Goal: Navigation & Orientation: Find specific page/section

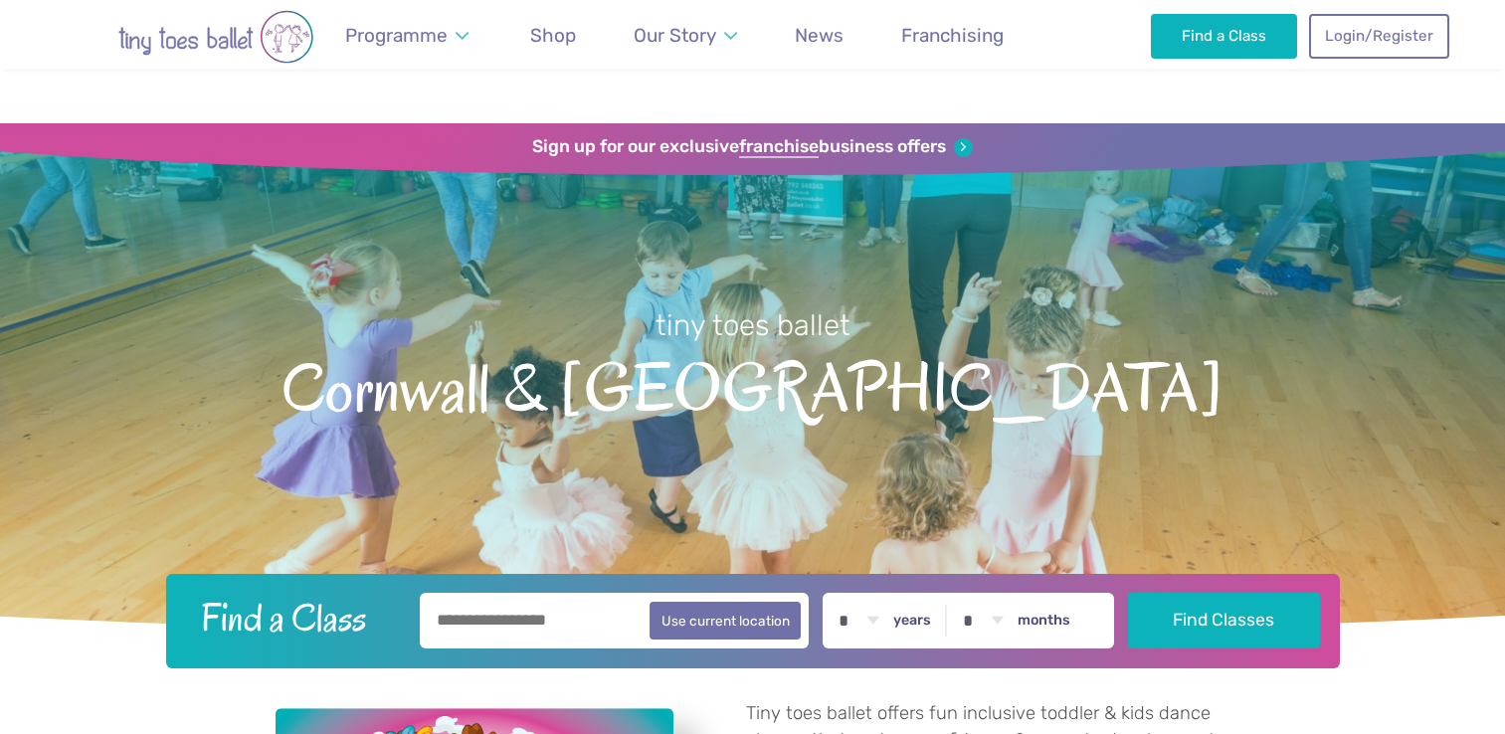
scroll to position [1287, 0]
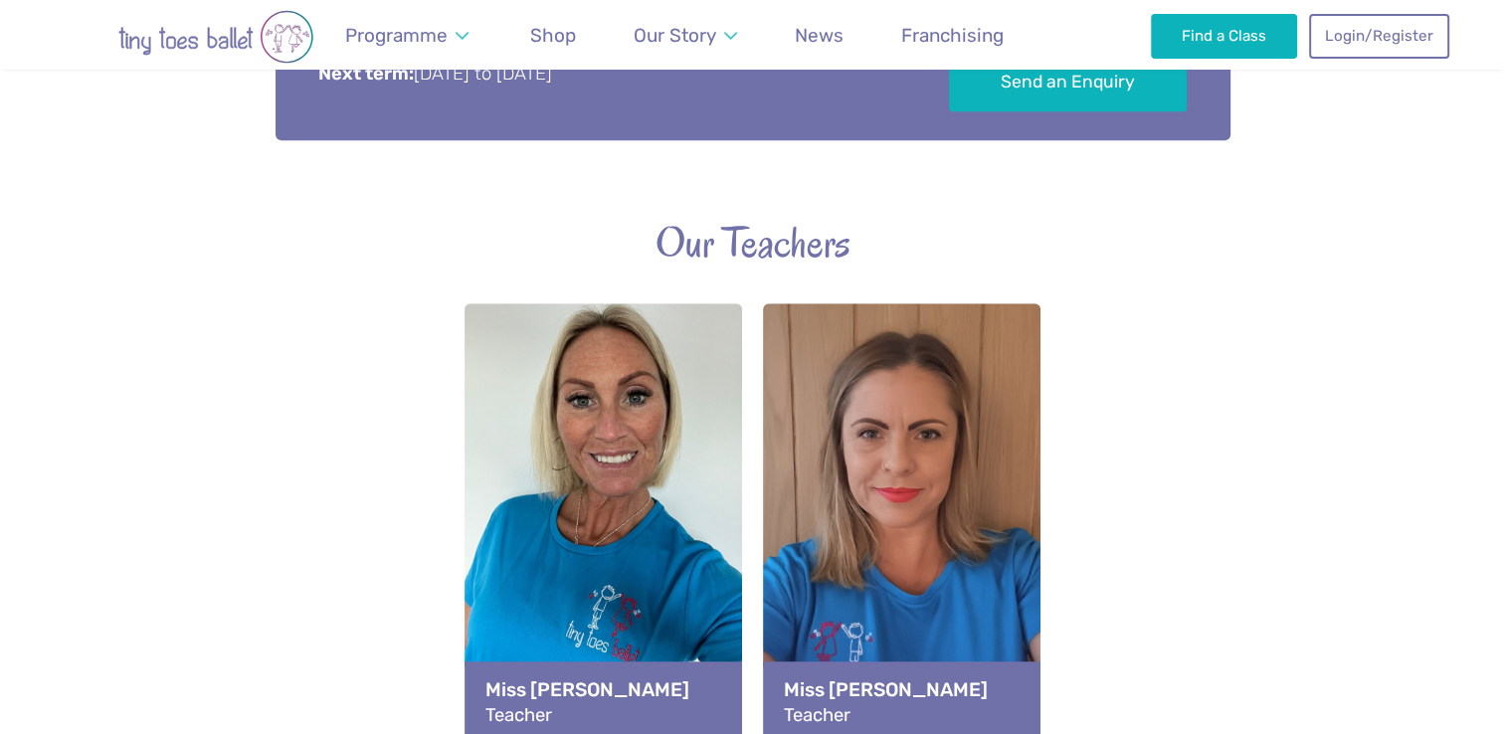
click at [912, 463] on div "View full-size image" at bounding box center [902, 485] width 278 height 364
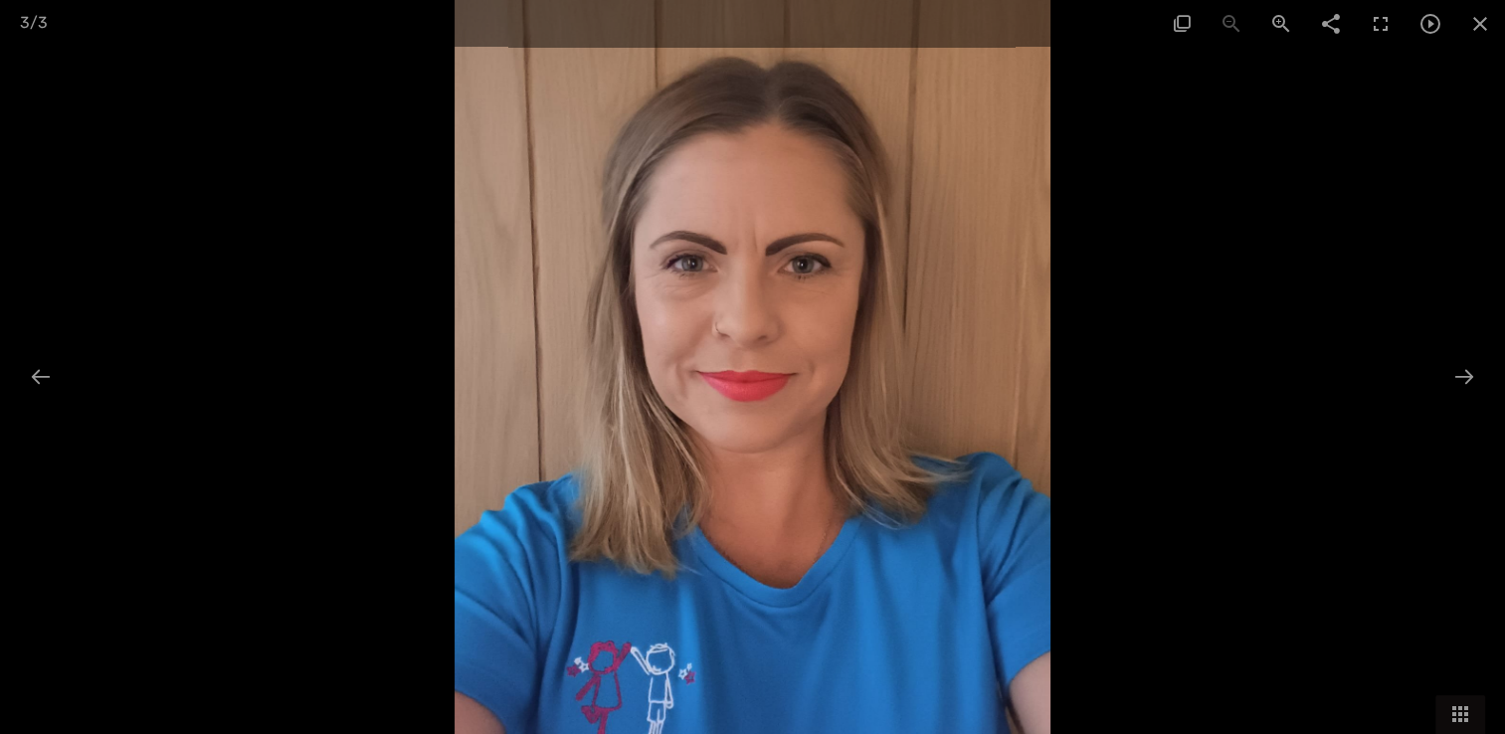
click at [1345, 384] on div at bounding box center [752, 367] width 1505 height 734
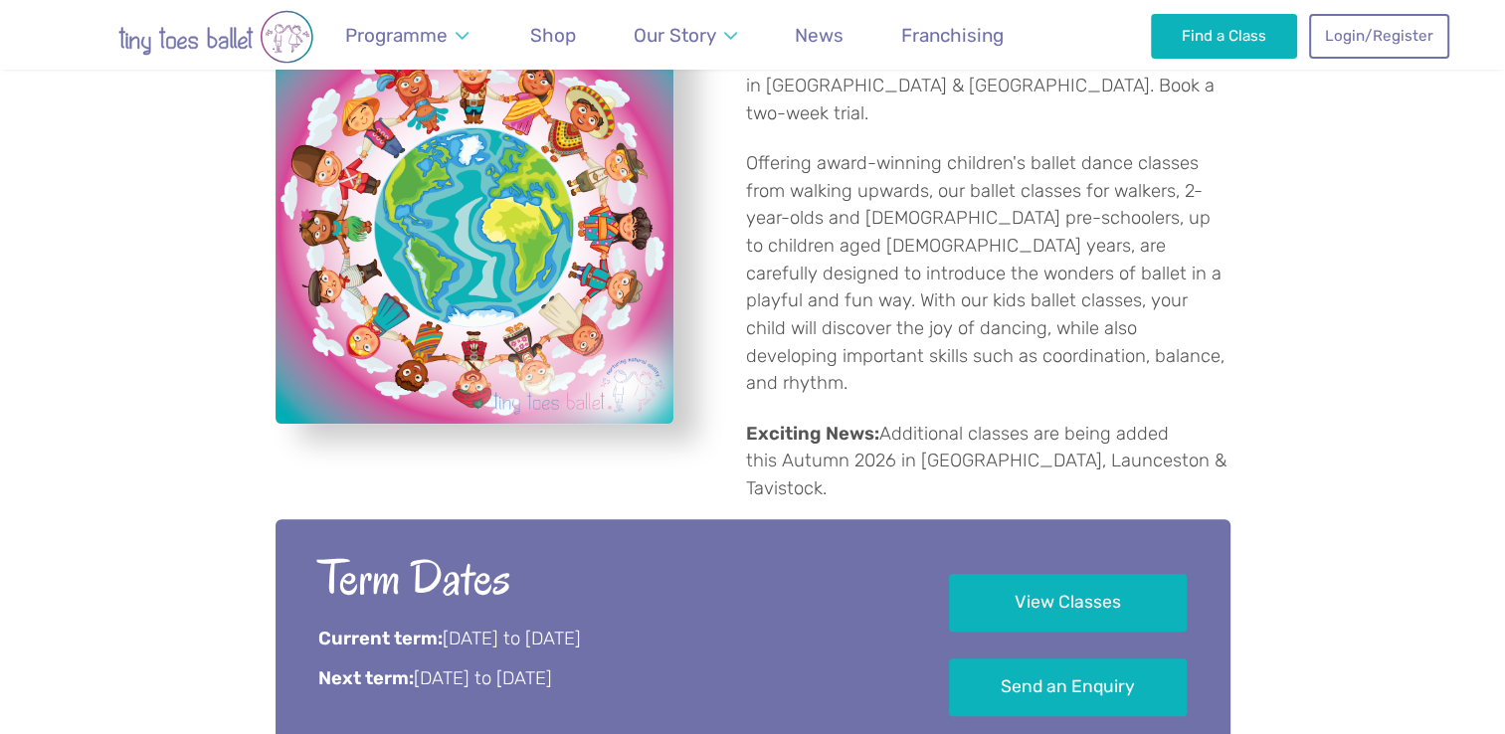
scroll to position [692, 0]
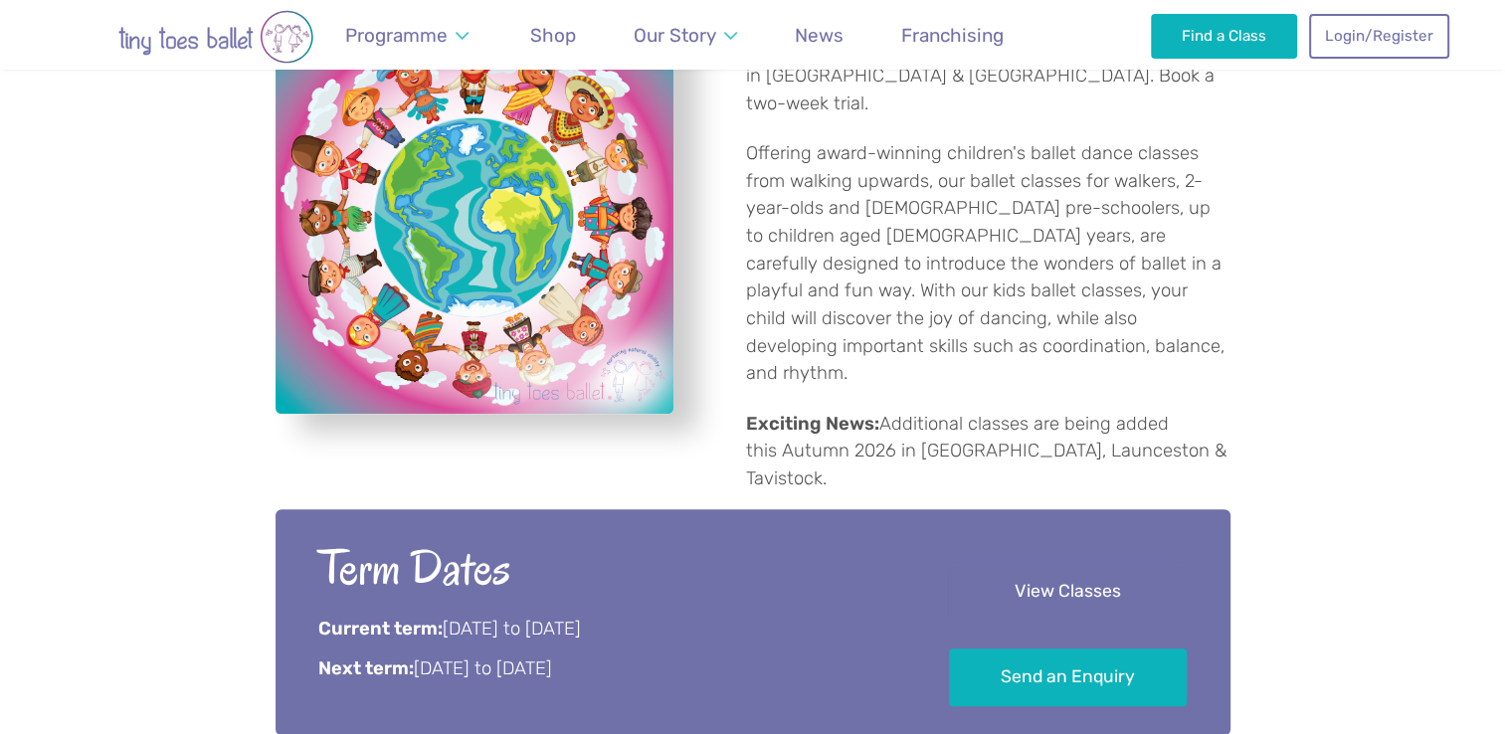
click at [1165, 563] on link "View Classes" at bounding box center [1068, 592] width 238 height 59
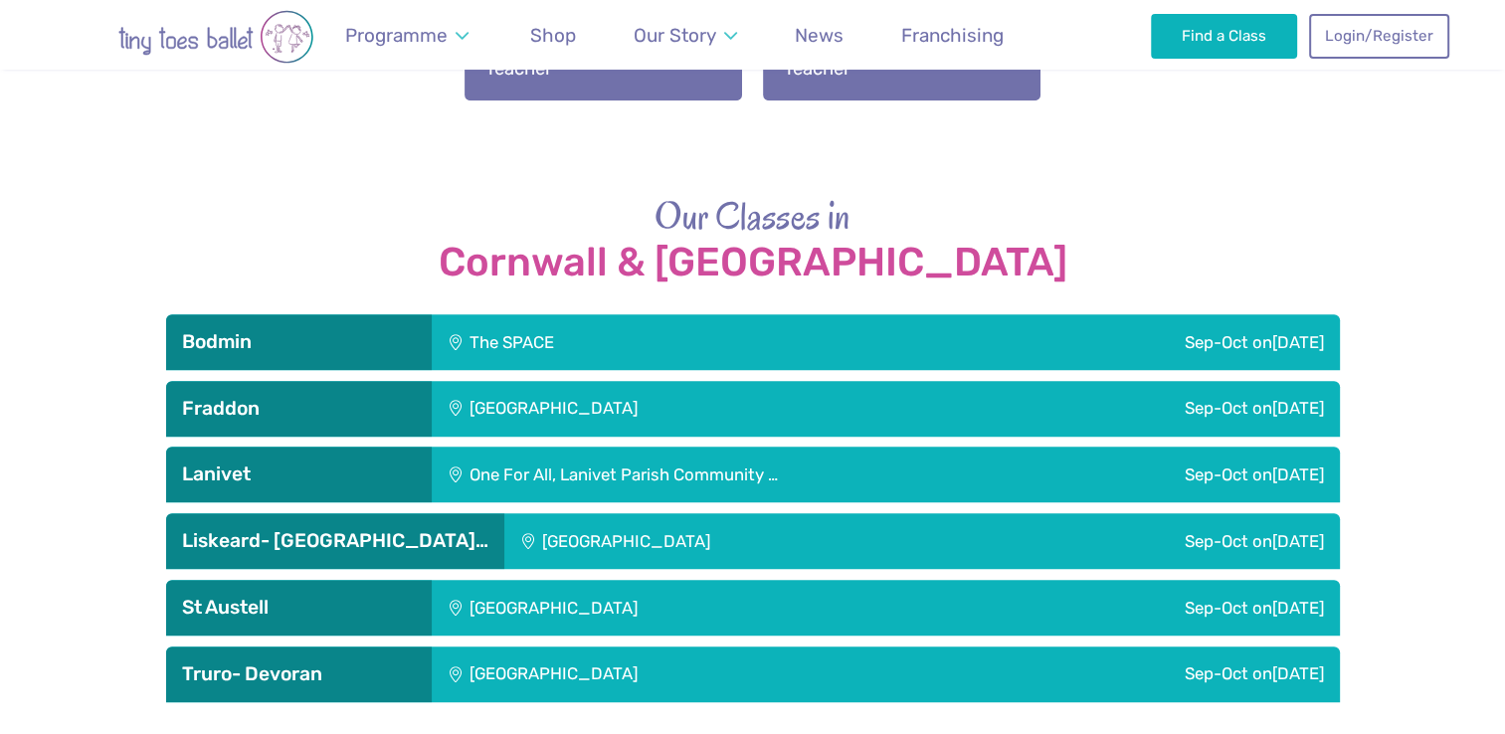
scroll to position [692, 0]
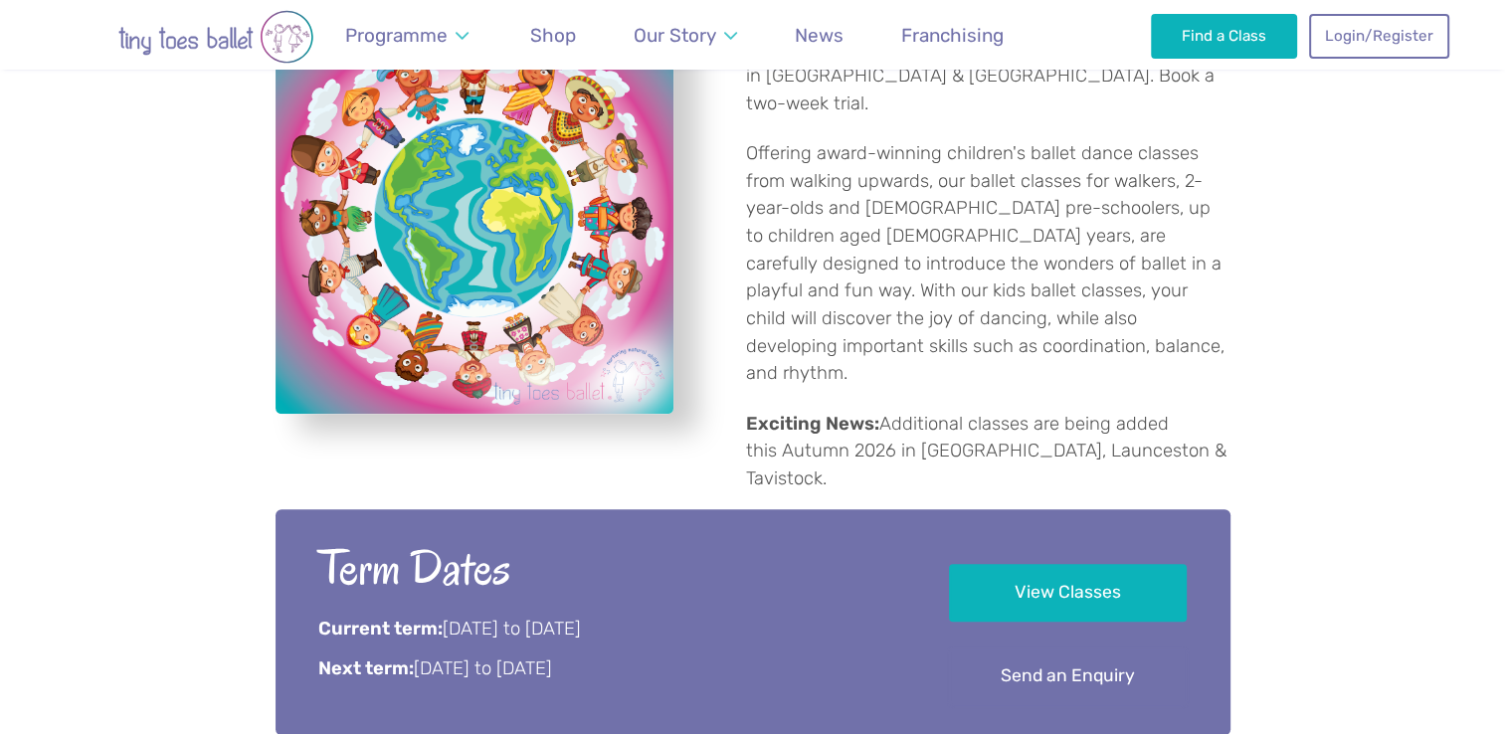
click at [1044, 648] on link "Send an Enquiry" at bounding box center [1068, 677] width 238 height 59
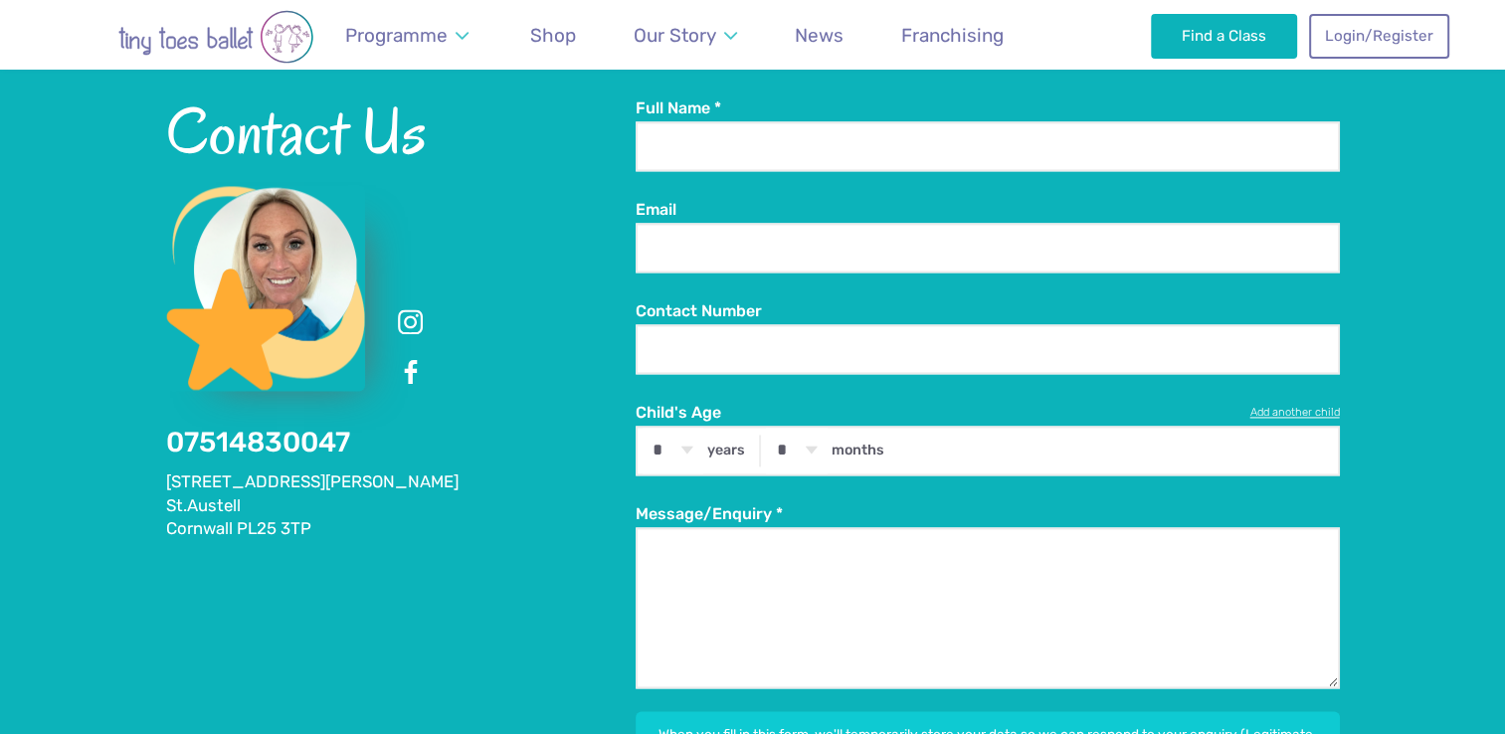
scroll to position [2744, 0]
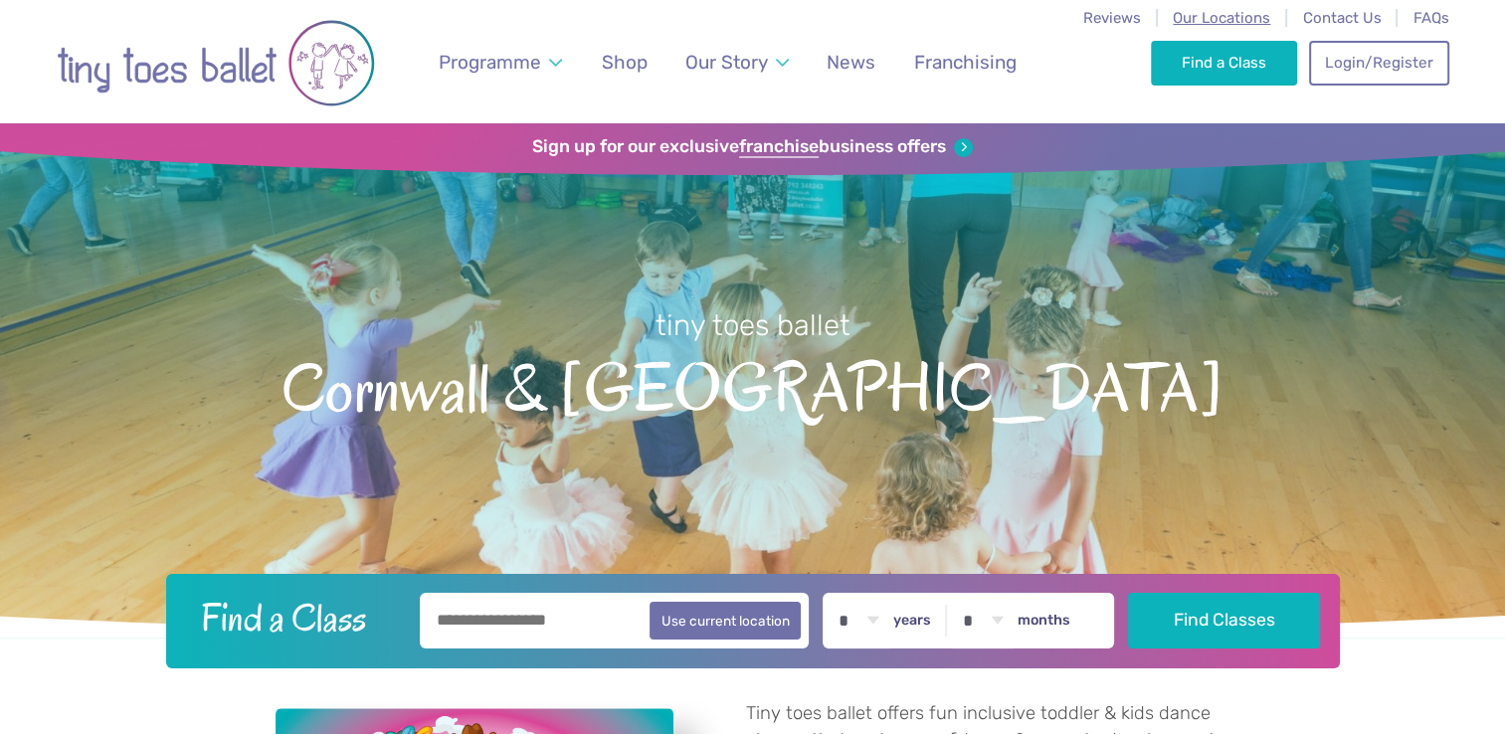
click at [1245, 12] on span "Our Locations" at bounding box center [1221, 18] width 97 height 18
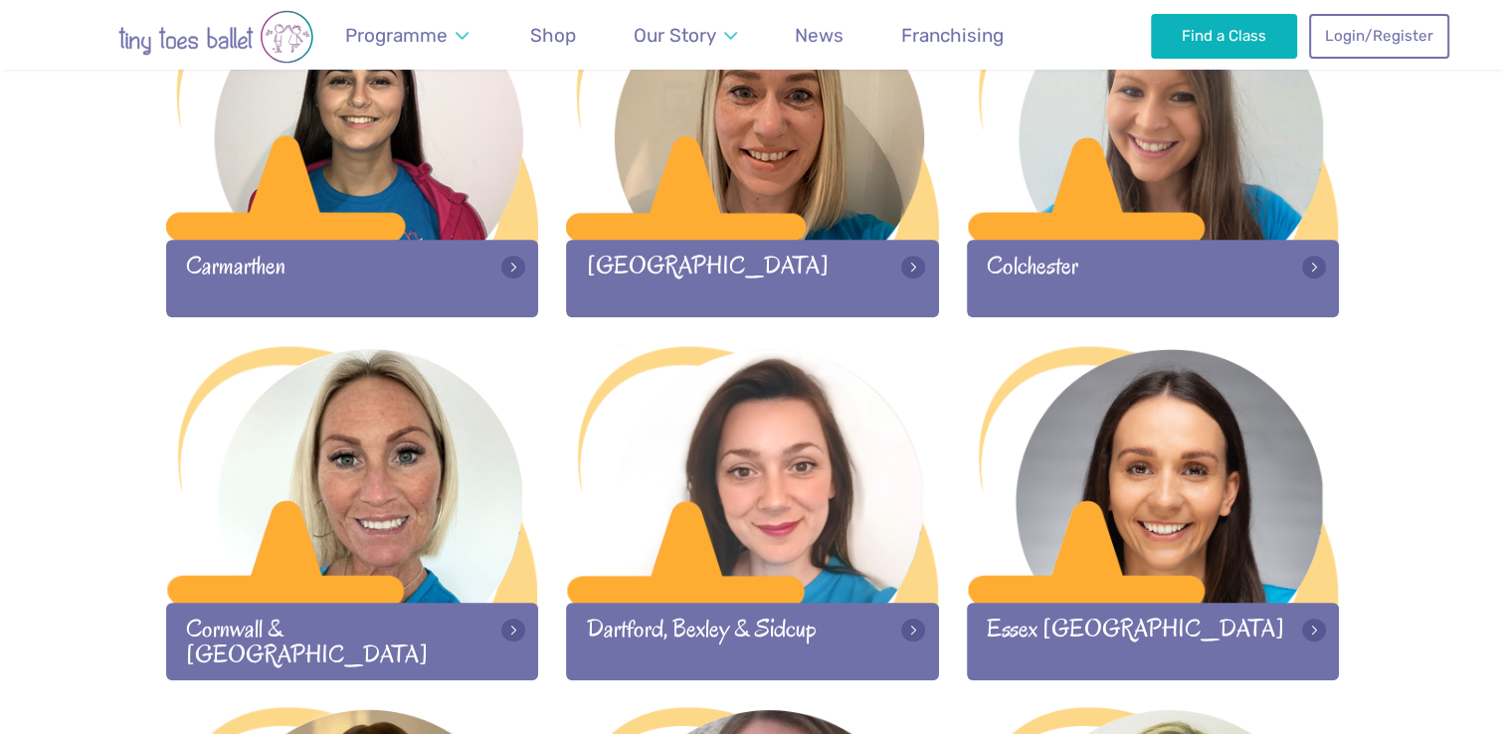
scroll to position [1112, 0]
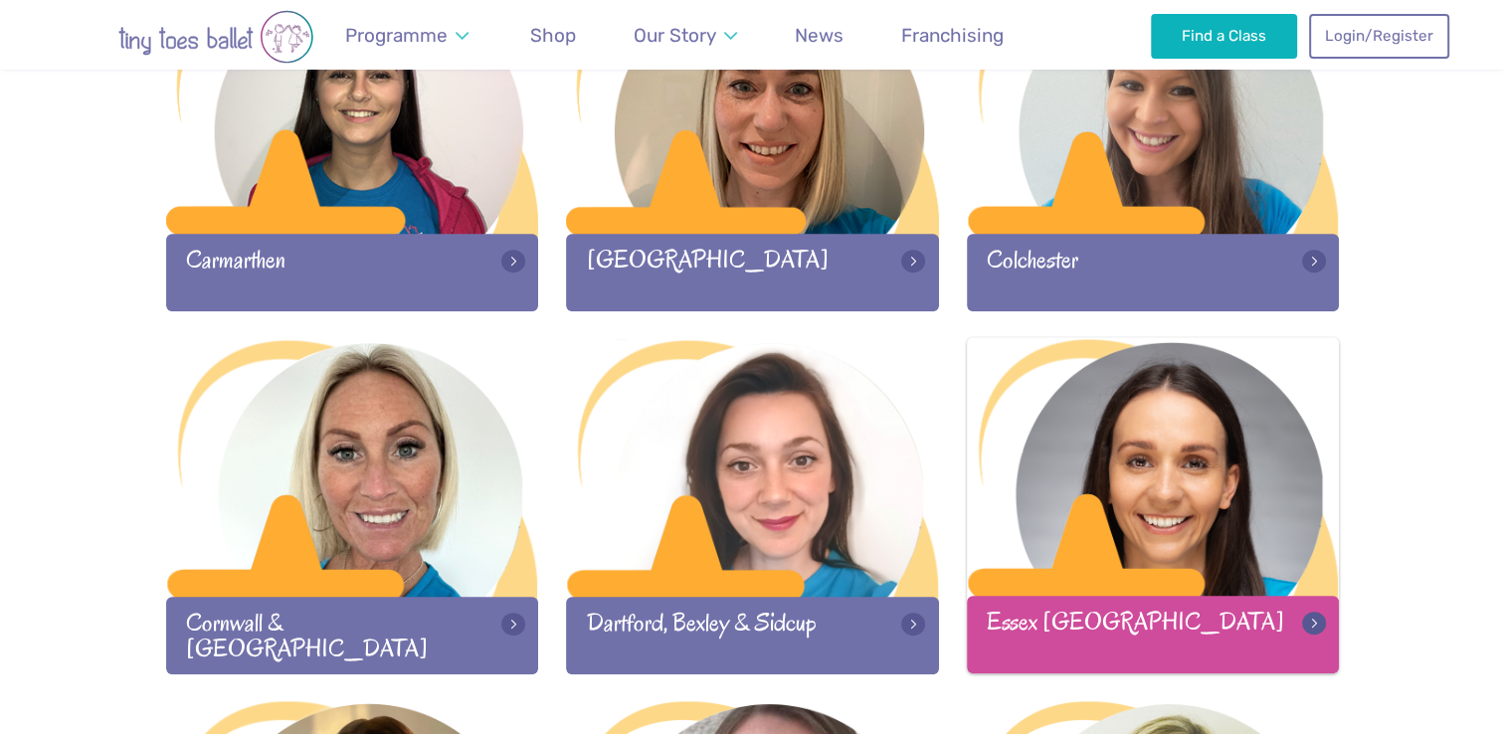
click at [1199, 428] on div at bounding box center [1153, 468] width 373 height 263
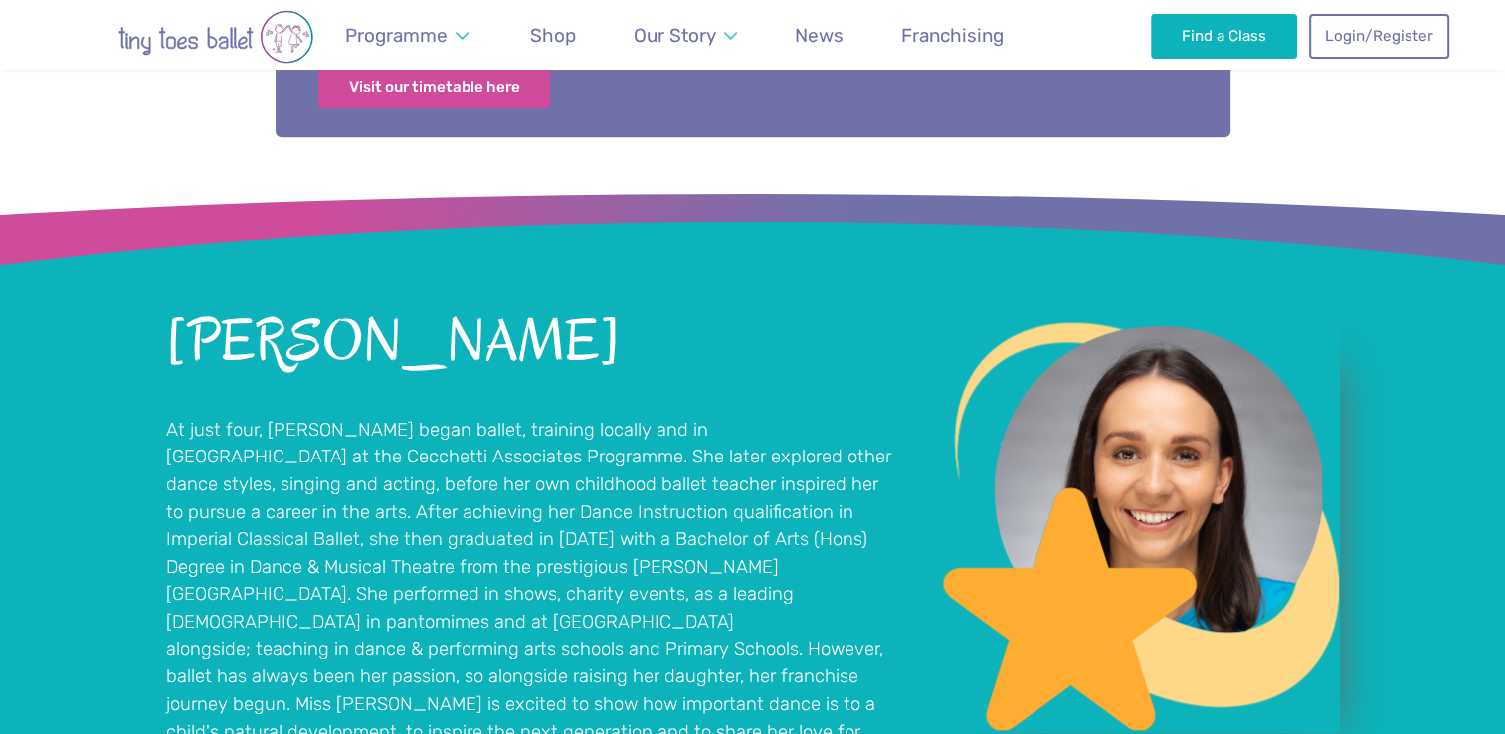
scroll to position [1286, 0]
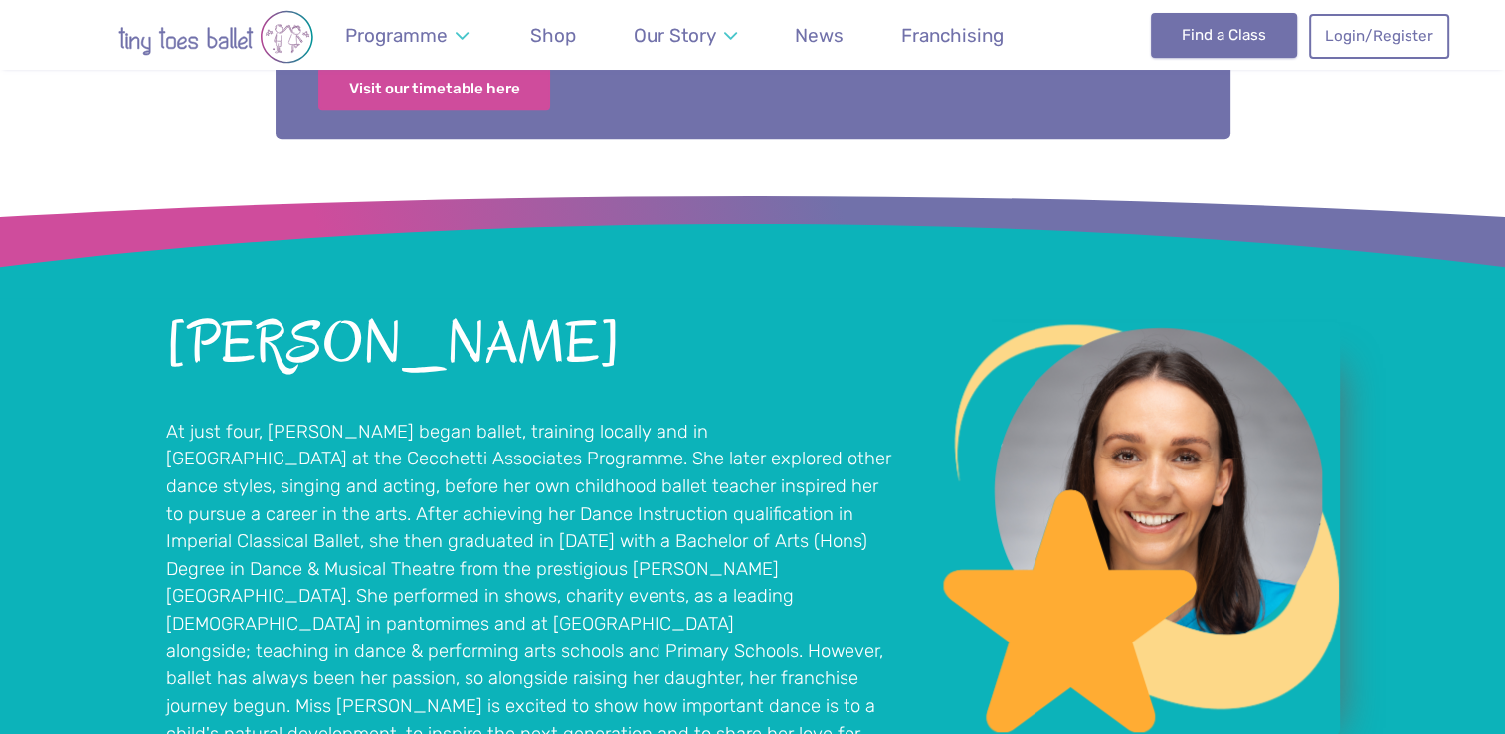
click at [1208, 36] on link "Find a Class" at bounding box center [1224, 35] width 146 height 44
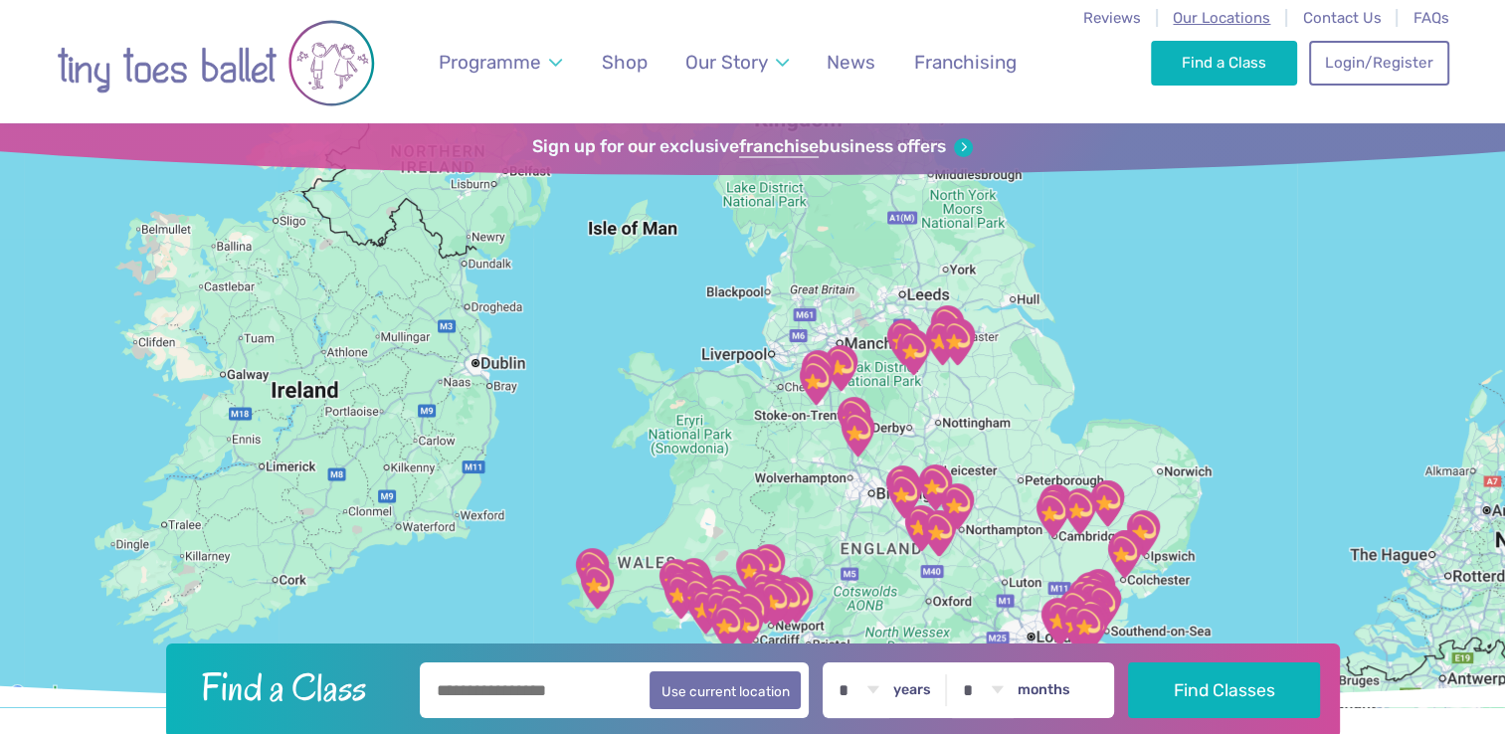
click at [1209, 19] on span "Our Locations" at bounding box center [1221, 18] width 97 height 18
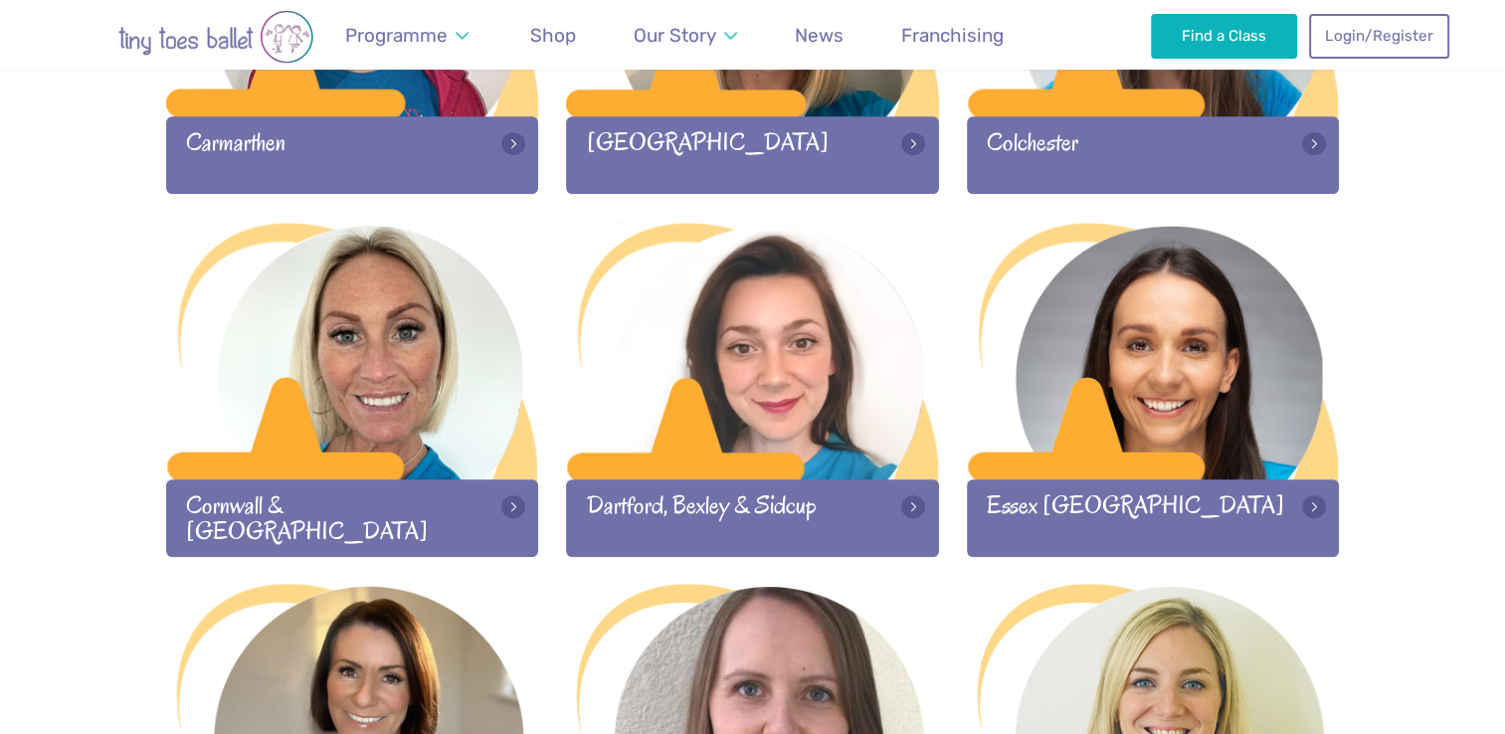
scroll to position [1231, 0]
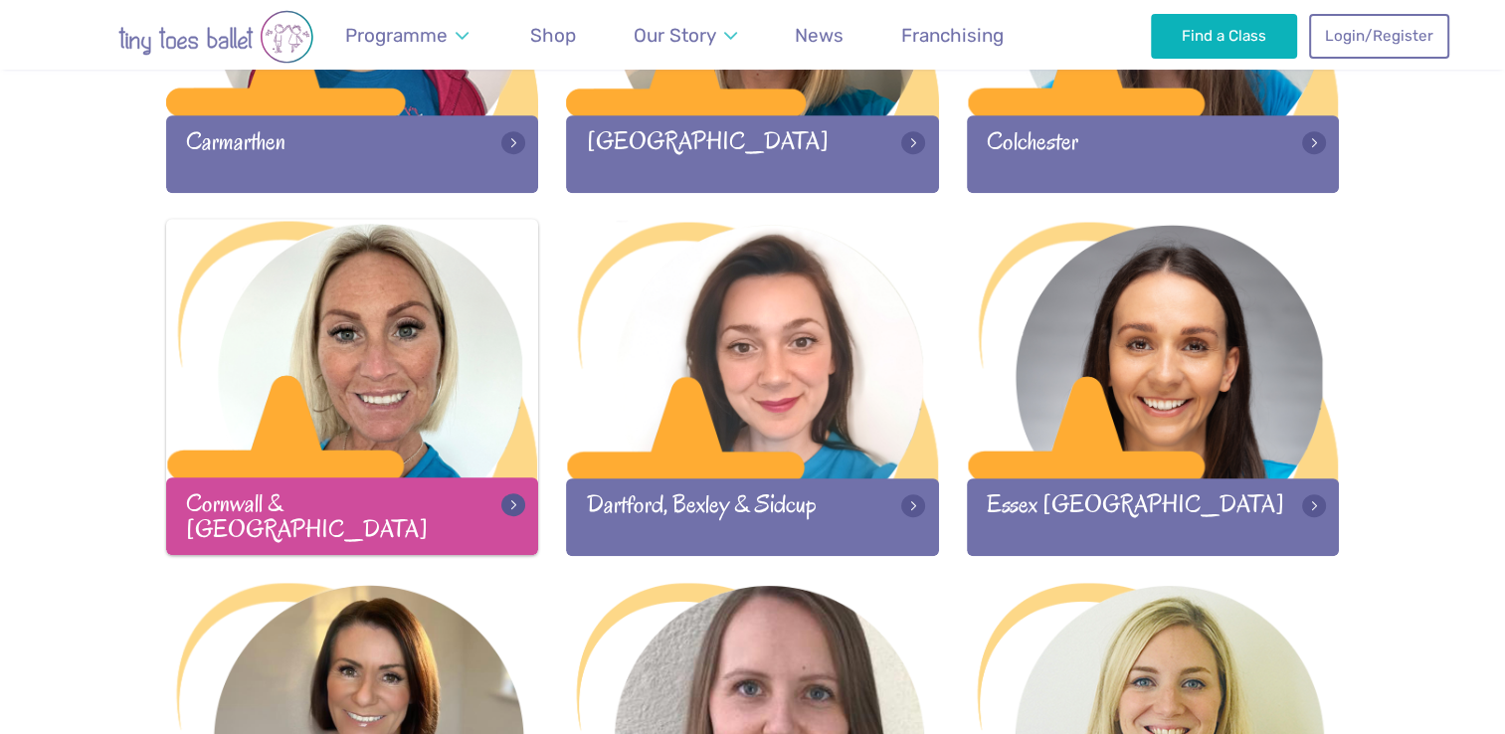
click at [373, 459] on div at bounding box center [352, 350] width 373 height 263
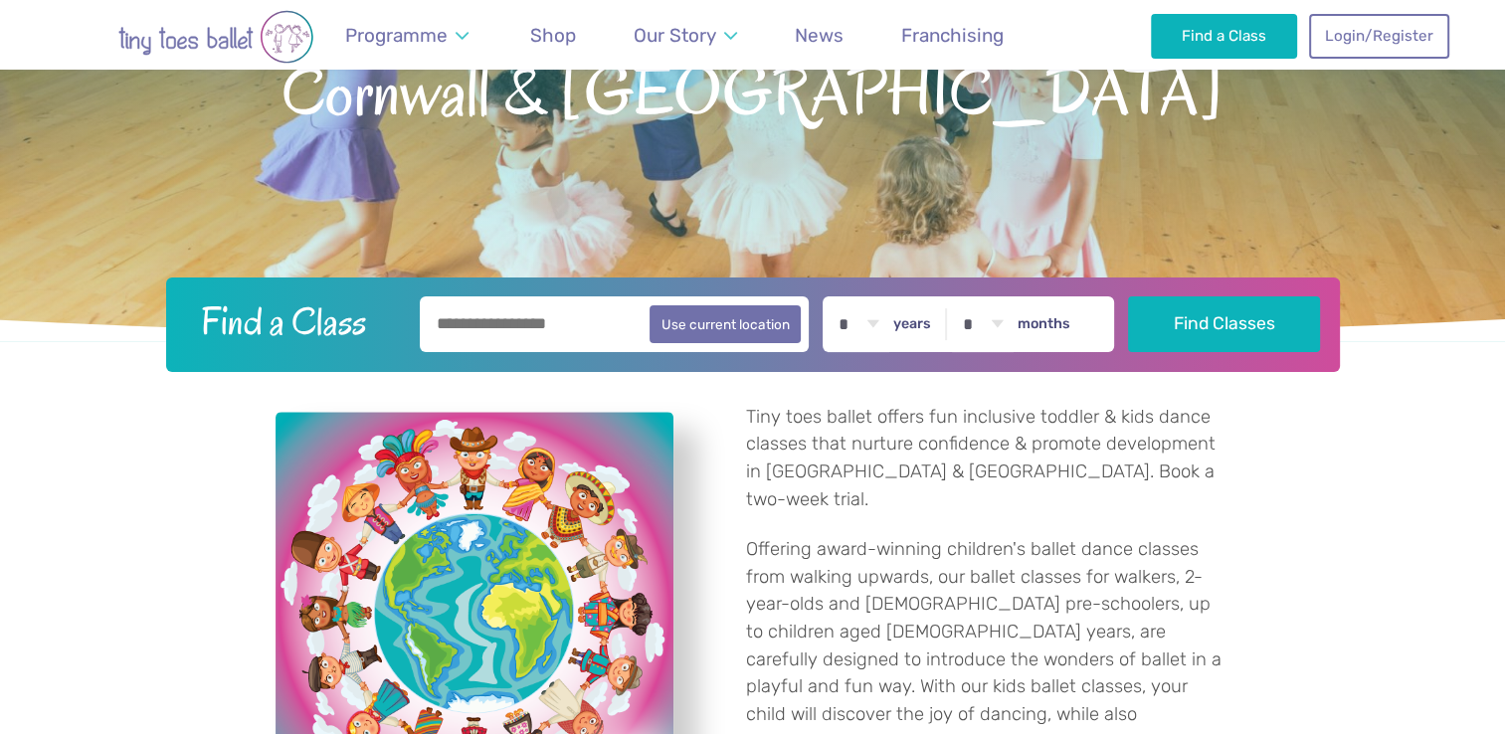
scroll to position [287, 0]
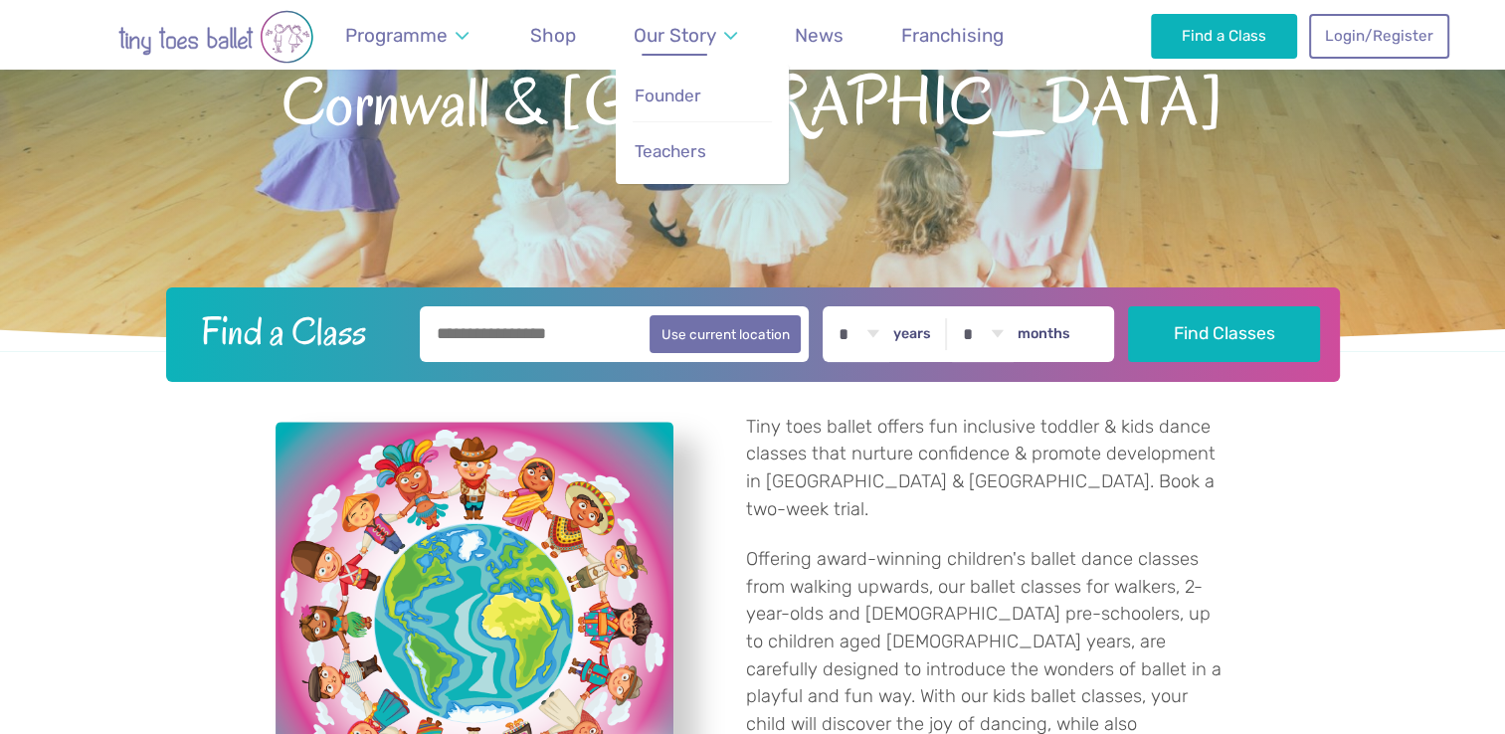
click at [736, 54] on link "Our Story" at bounding box center [685, 35] width 122 height 47
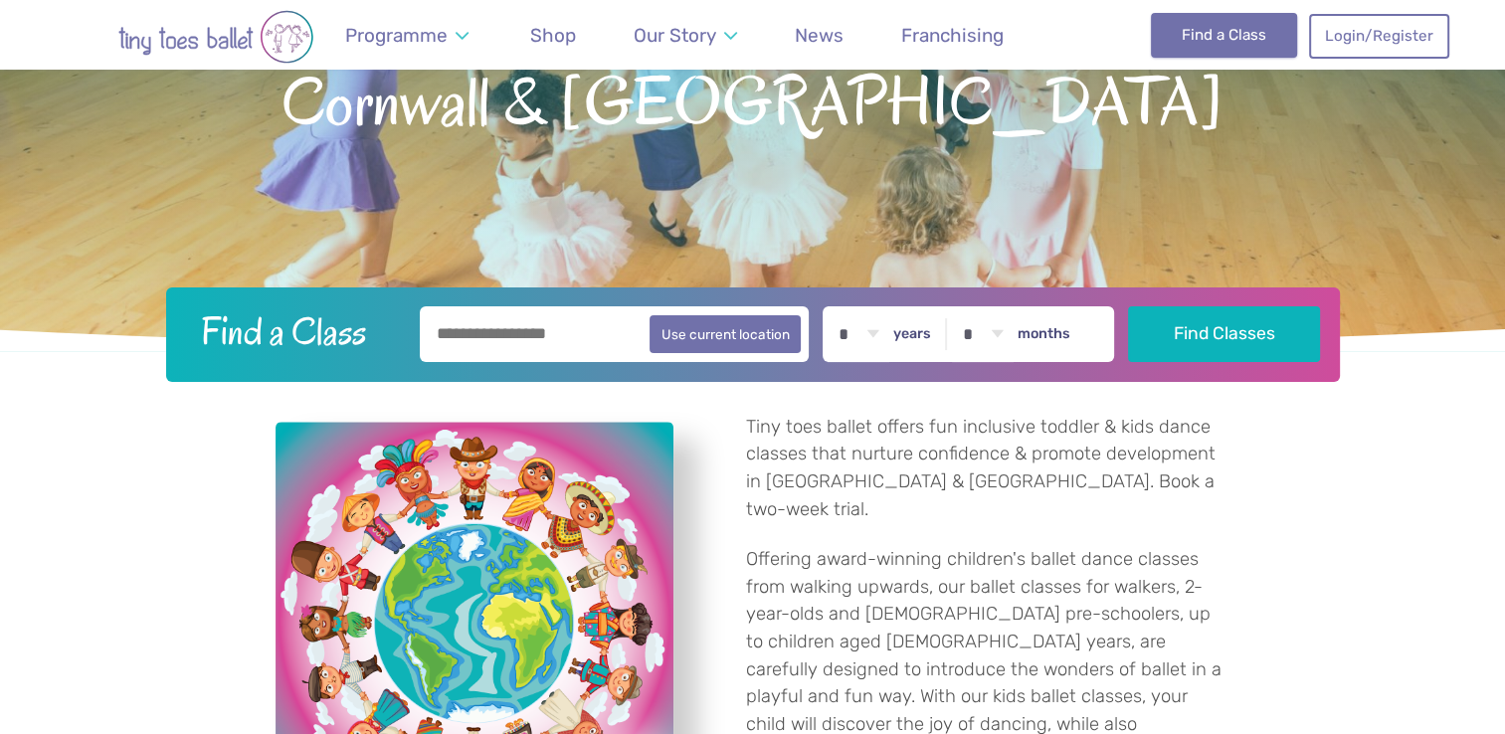
click at [1194, 40] on link "Find a Class" at bounding box center [1224, 35] width 146 height 44
click at [1191, 36] on link "Find a Class" at bounding box center [1224, 35] width 146 height 44
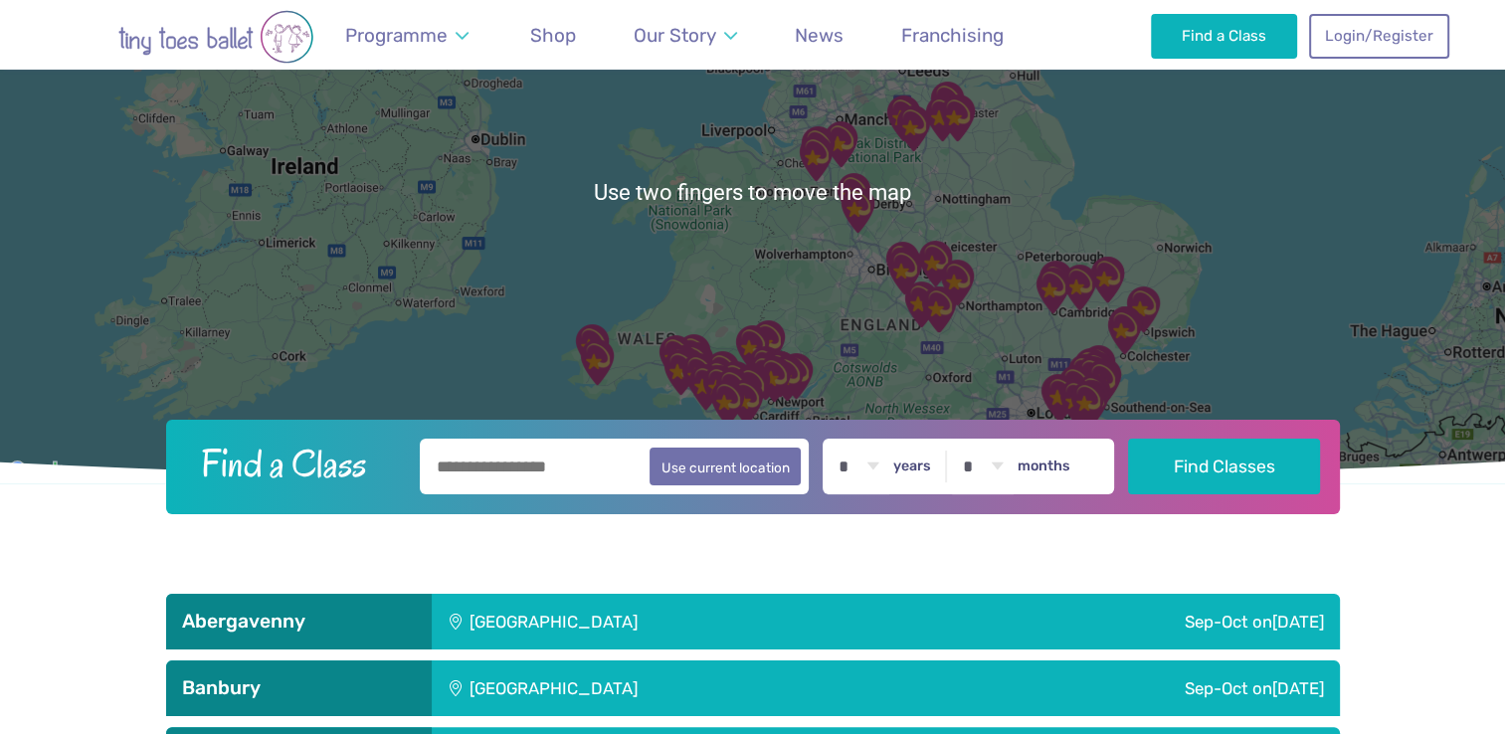
scroll to position [223, 0]
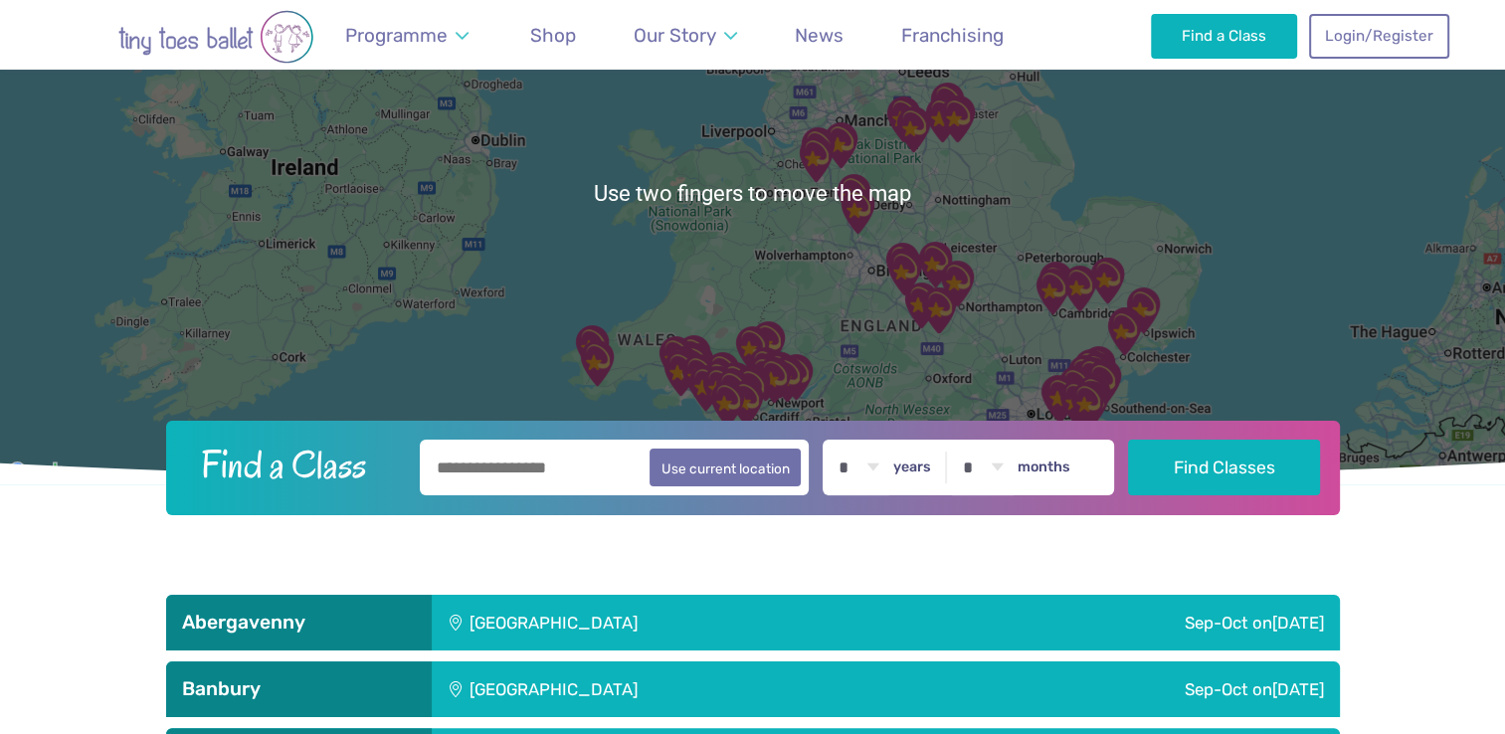
click at [1130, 251] on img "RH CAST, Falconbury House Bury St Edmu…" at bounding box center [1107, 281] width 66 height 66
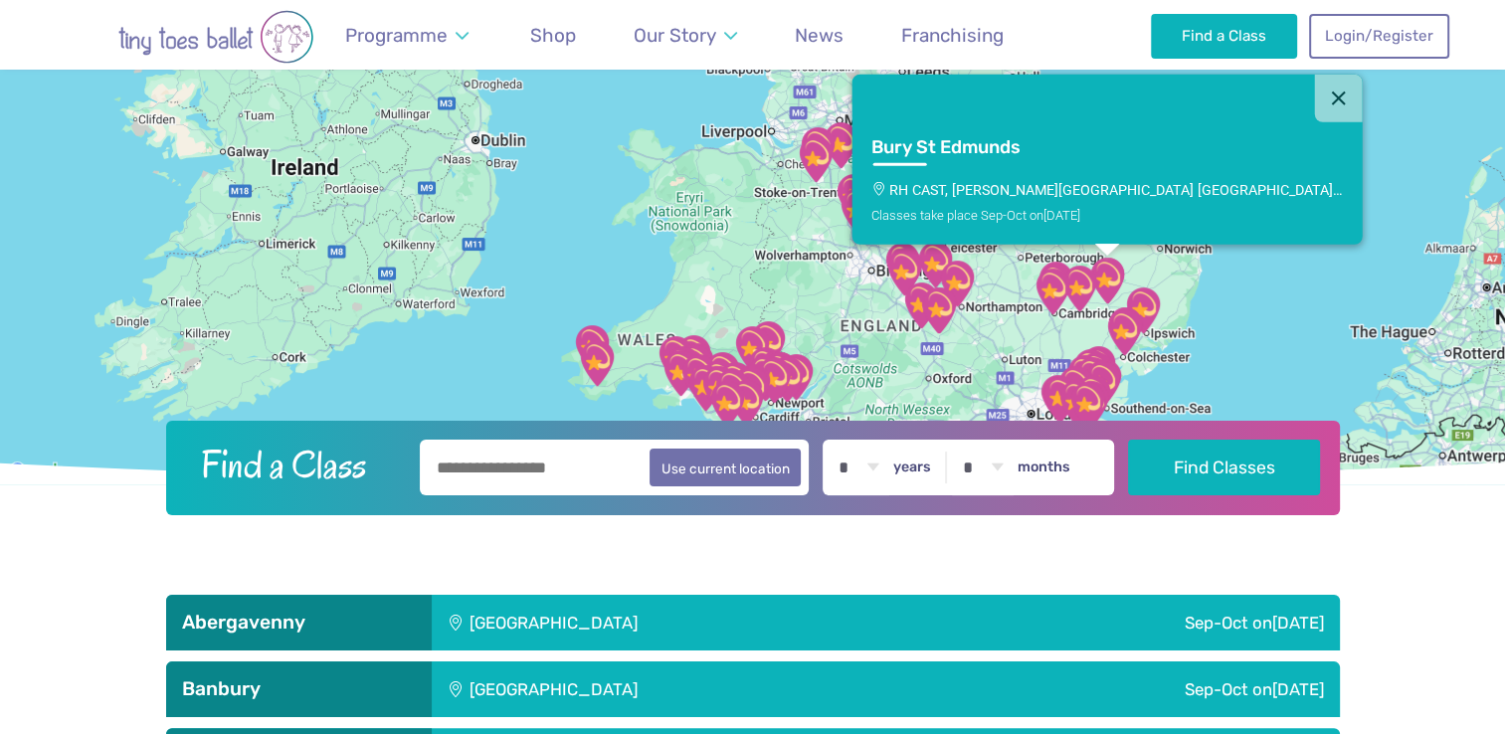
click at [1155, 350] on img "Go Bananas" at bounding box center [1124, 332] width 66 height 66
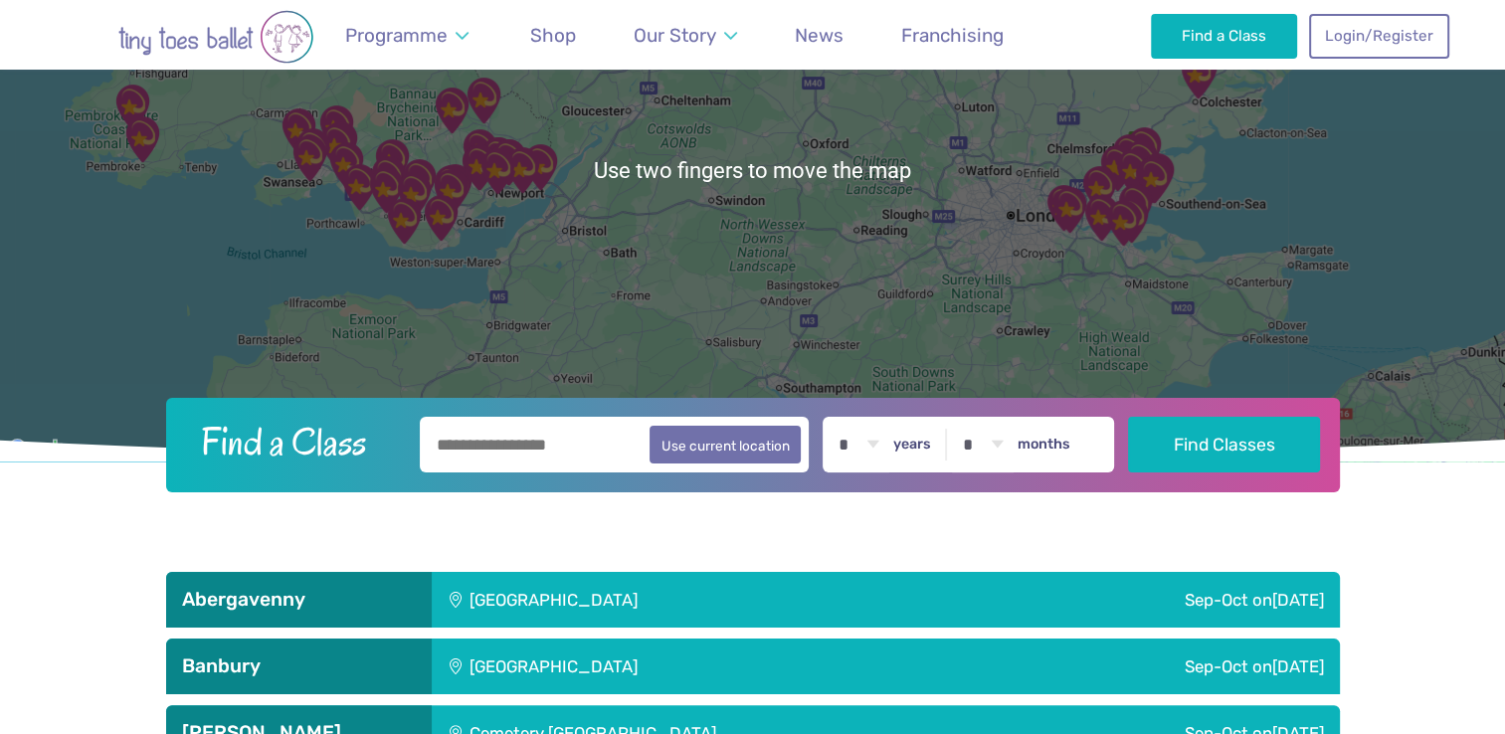
scroll to position [231, 0]
